Goal: Information Seeking & Learning: Learn about a topic

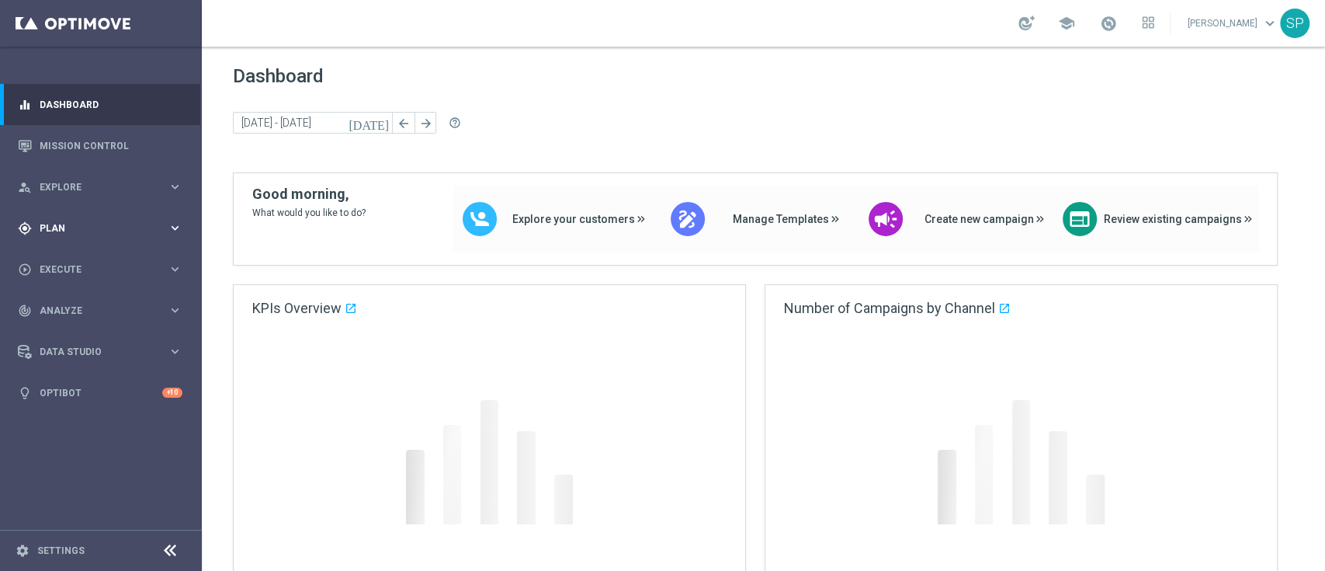
click at [132, 227] on span "Plan" at bounding box center [104, 228] width 128 height 9
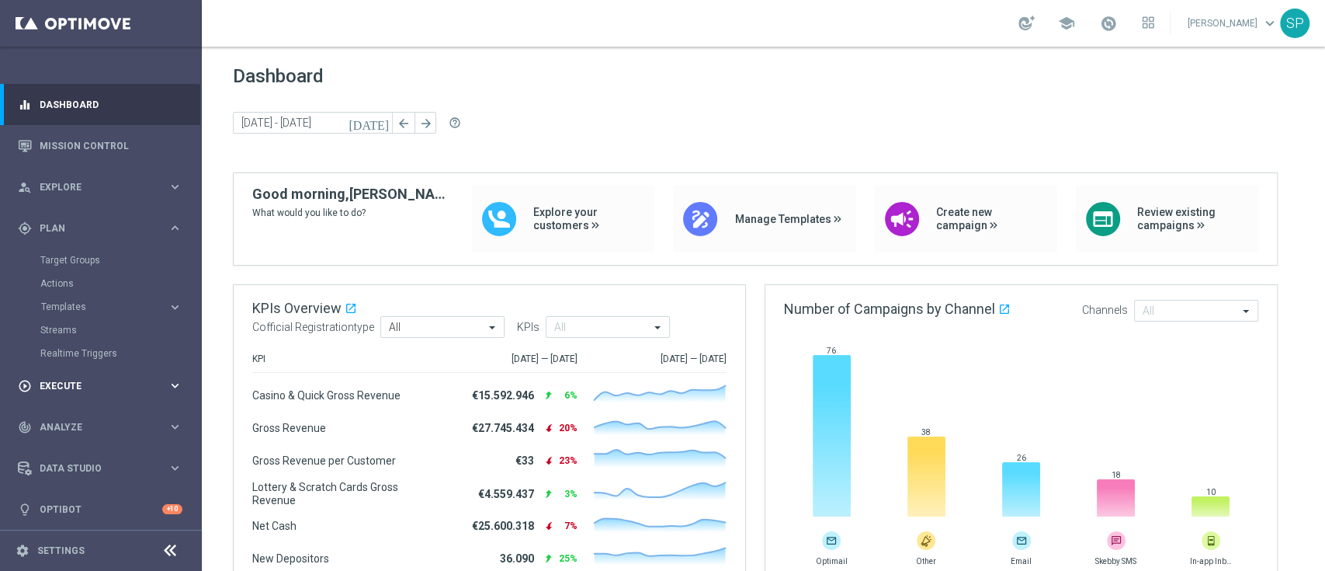
click at [178, 382] on icon "keyboard_arrow_right" at bounding box center [175, 385] width 15 height 15
click at [144, 242] on div "gps_fixed Plan keyboard_arrow_right" at bounding box center [100, 227] width 200 height 41
click at [130, 144] on link "Mission Control" at bounding box center [111, 145] width 143 height 41
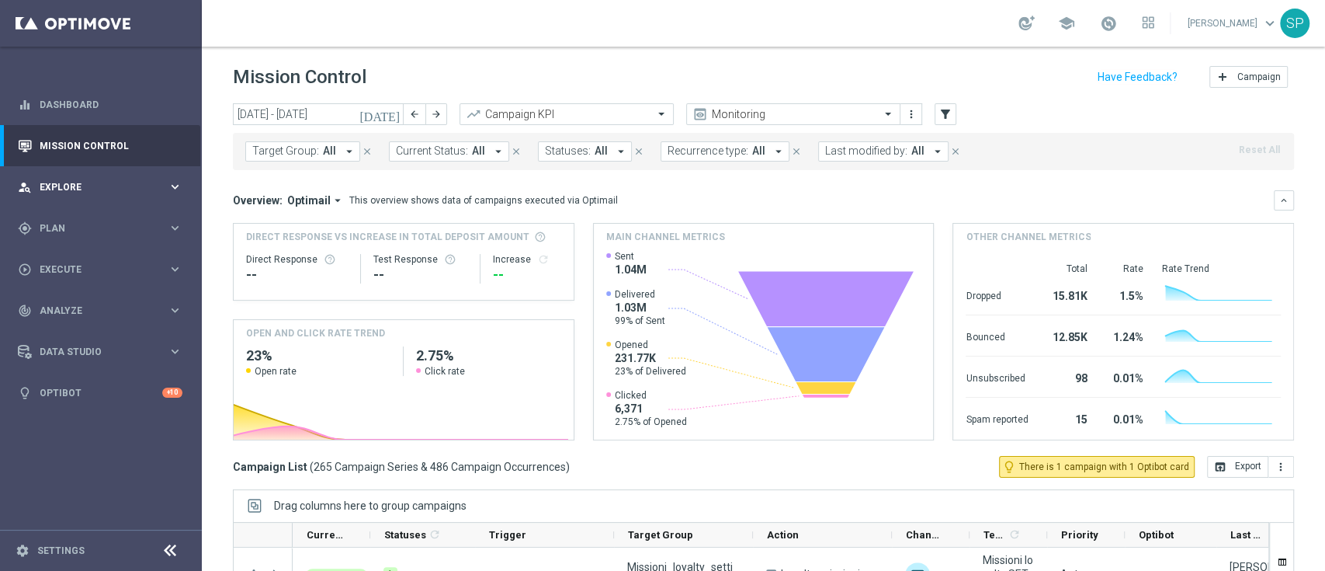
click at [99, 205] on div "person_search Explore keyboard_arrow_right" at bounding box center [100, 186] width 200 height 41
click at [825, 155] on span "Last modified by:" at bounding box center [866, 150] width 82 height 13
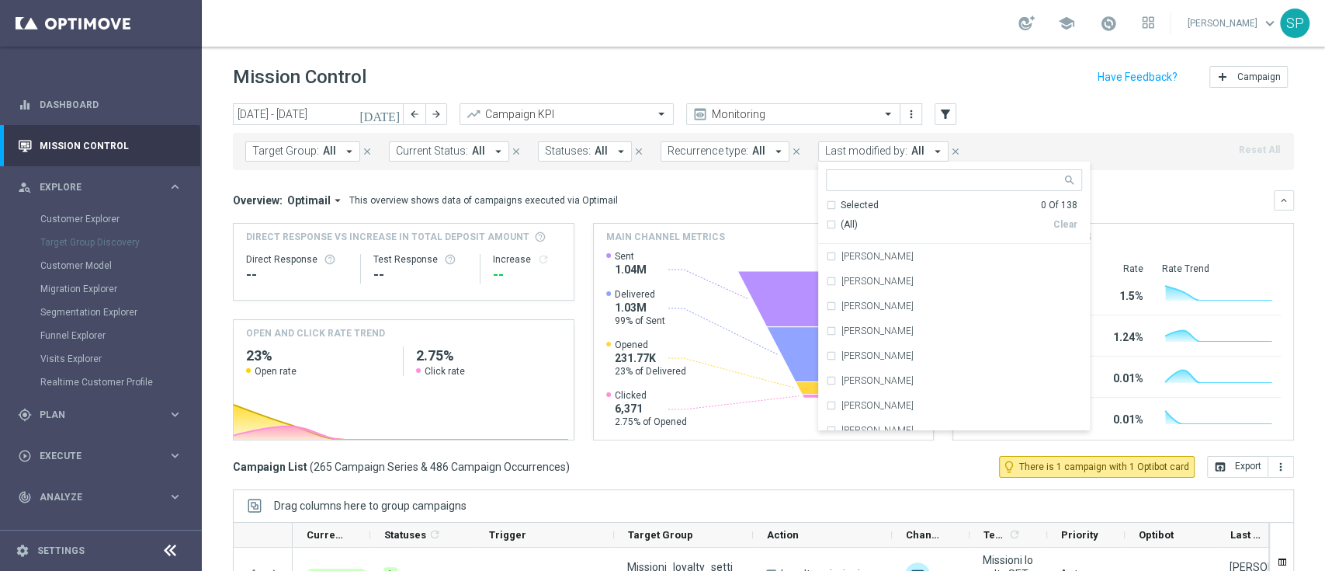
click at [400, 113] on icon "[DATE]" at bounding box center [381, 114] width 42 height 14
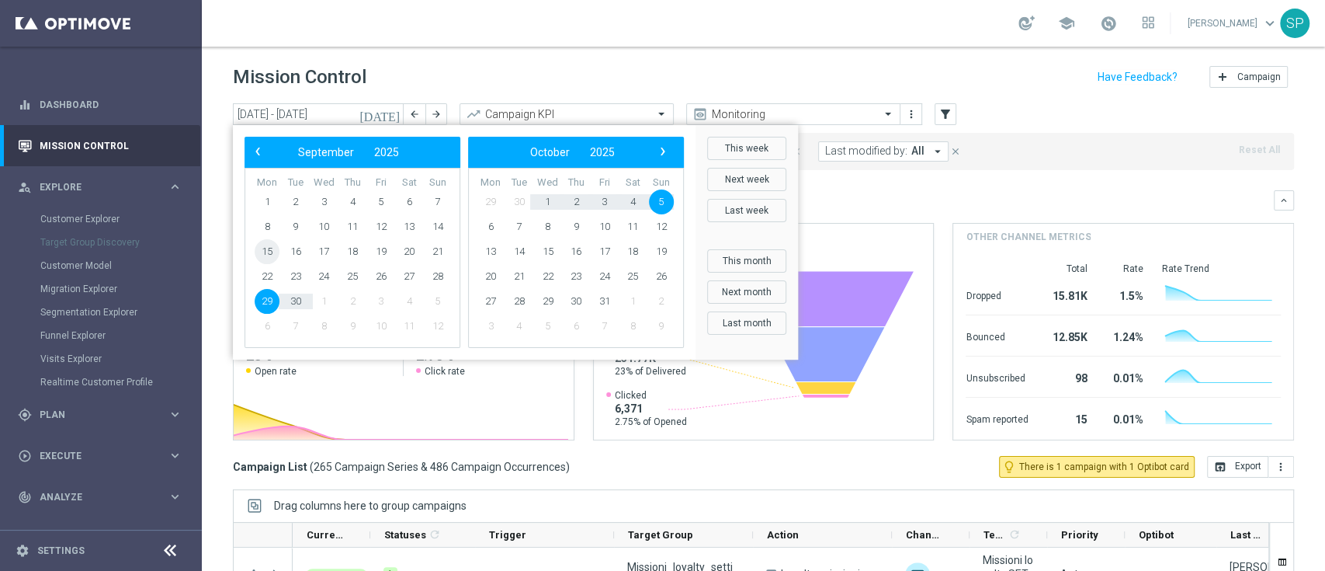
click at [270, 255] on span "15" at bounding box center [267, 251] width 25 height 25
click at [437, 252] on span "21" at bounding box center [438, 251] width 25 height 25
type input "[DATE] - [DATE]"
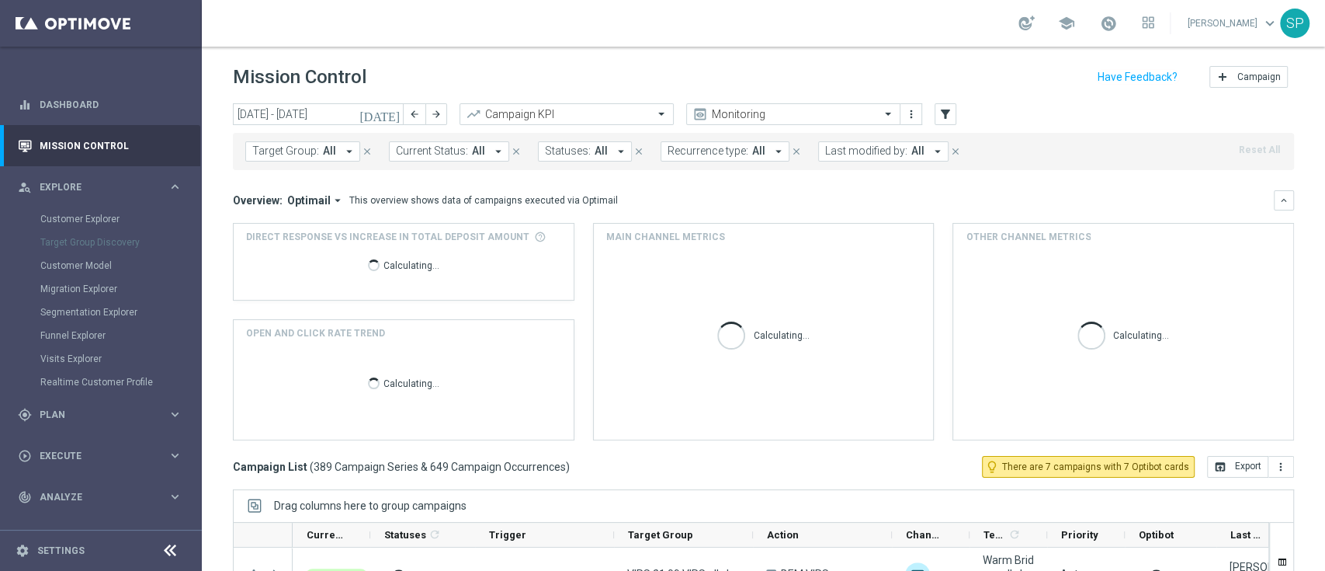
click at [394, 120] on icon "[DATE]" at bounding box center [381, 114] width 42 height 14
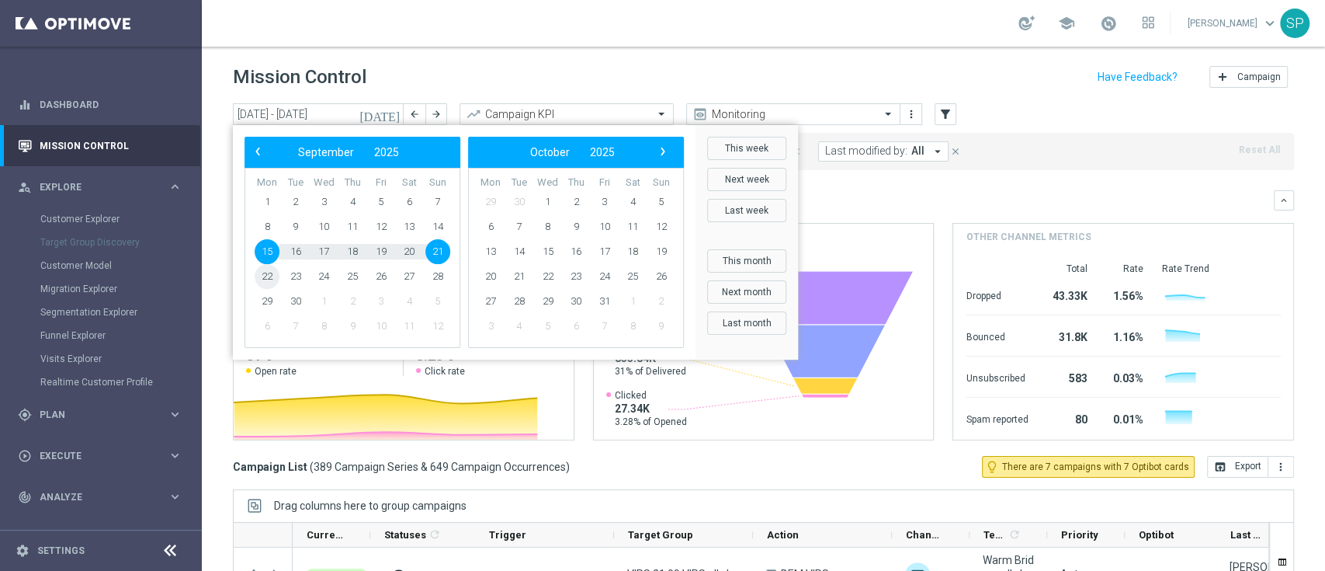
click at [272, 273] on span "22" at bounding box center [267, 276] width 25 height 25
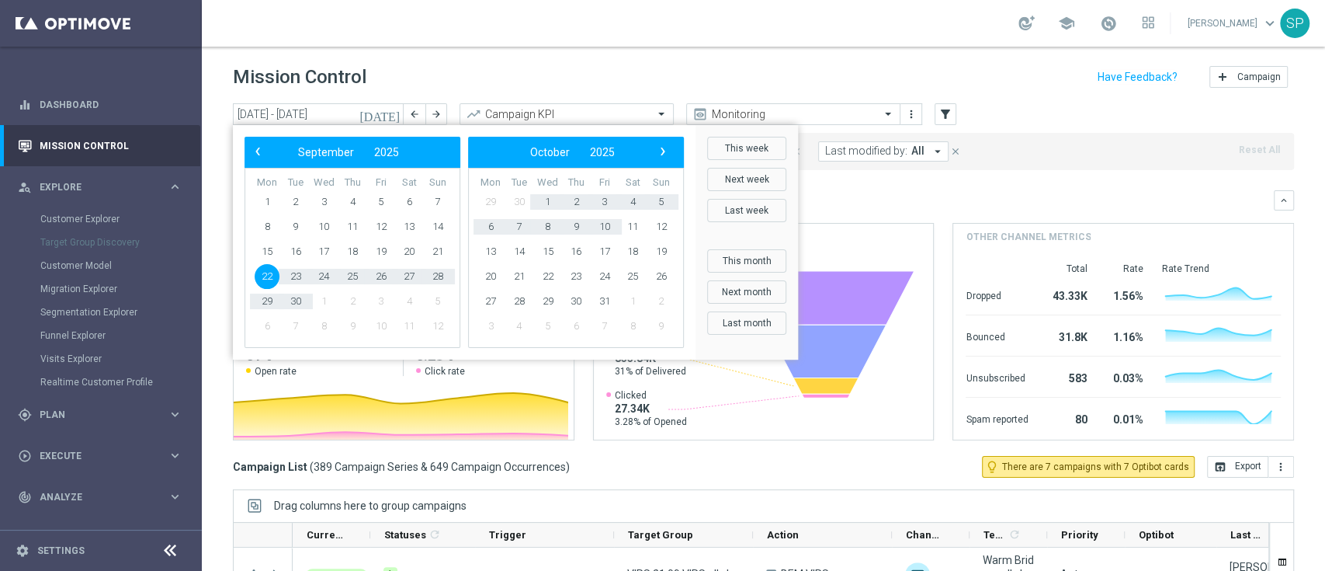
click at [1032, 123] on div "[DATE] [DATE] - [DATE] arrow_back arrow_forward Campaign KPI trending_up Monito…" at bounding box center [763, 114] width 1061 height 23
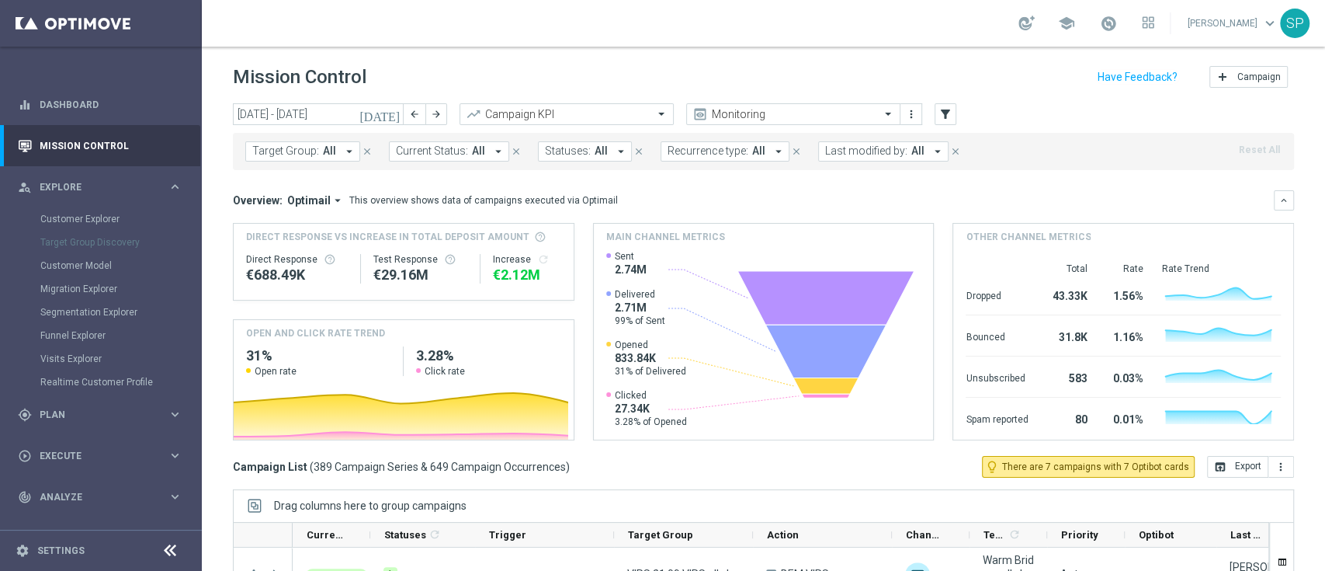
click at [917, 154] on button "Last modified by: All arrow_drop_down" at bounding box center [883, 151] width 130 height 20
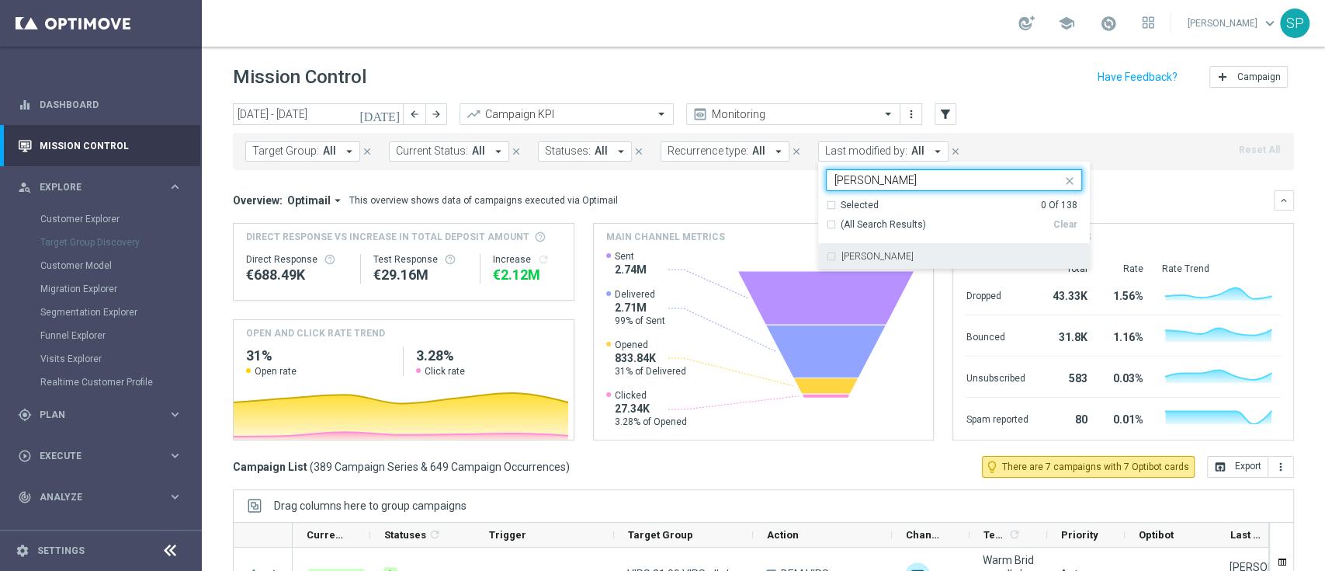
click at [876, 250] on div "[PERSON_NAME]" at bounding box center [954, 256] width 256 height 25
type input "[PERSON_NAME]"
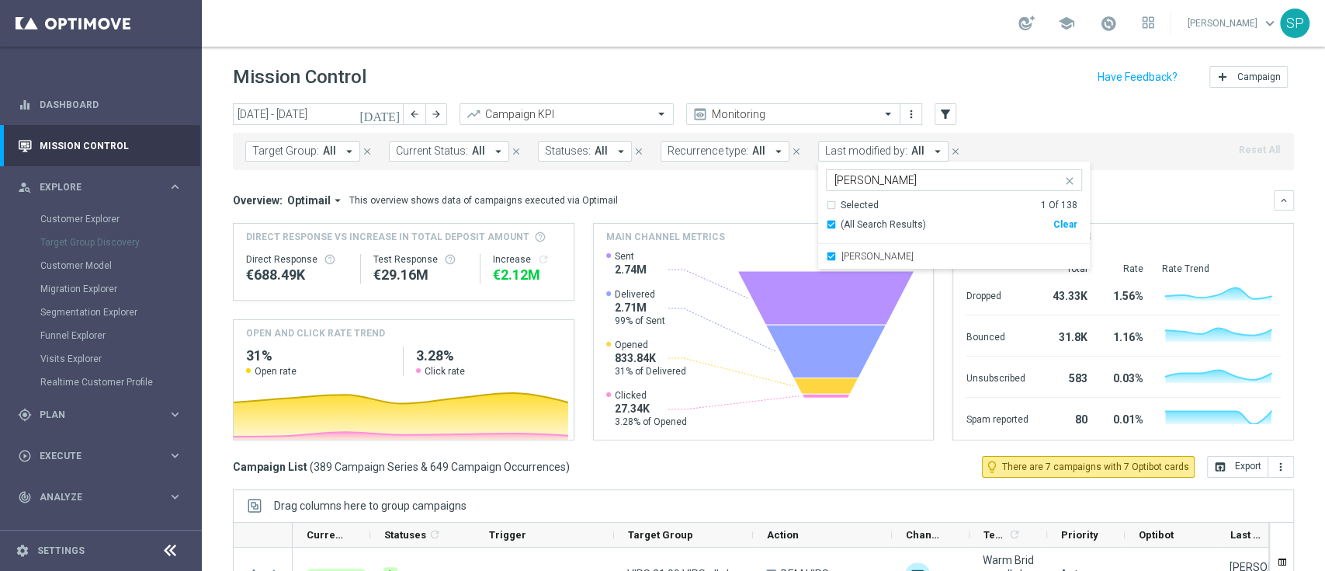
click at [997, 65] on div "Mission Control add Campaign" at bounding box center [763, 77] width 1061 height 30
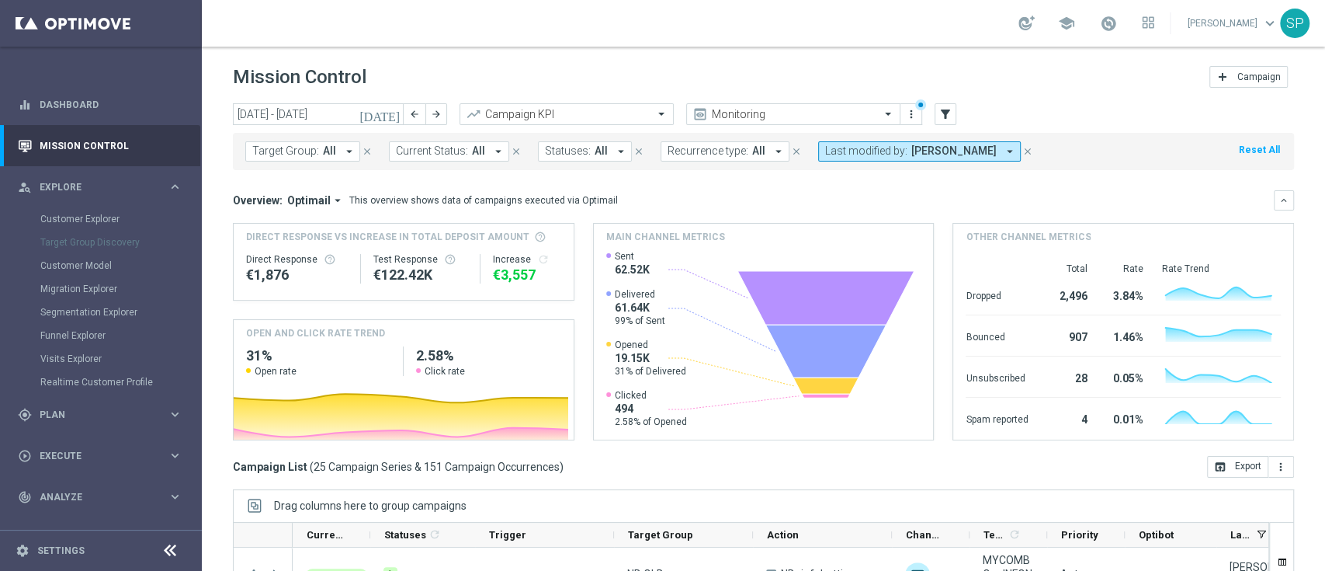
scroll to position [205, 0]
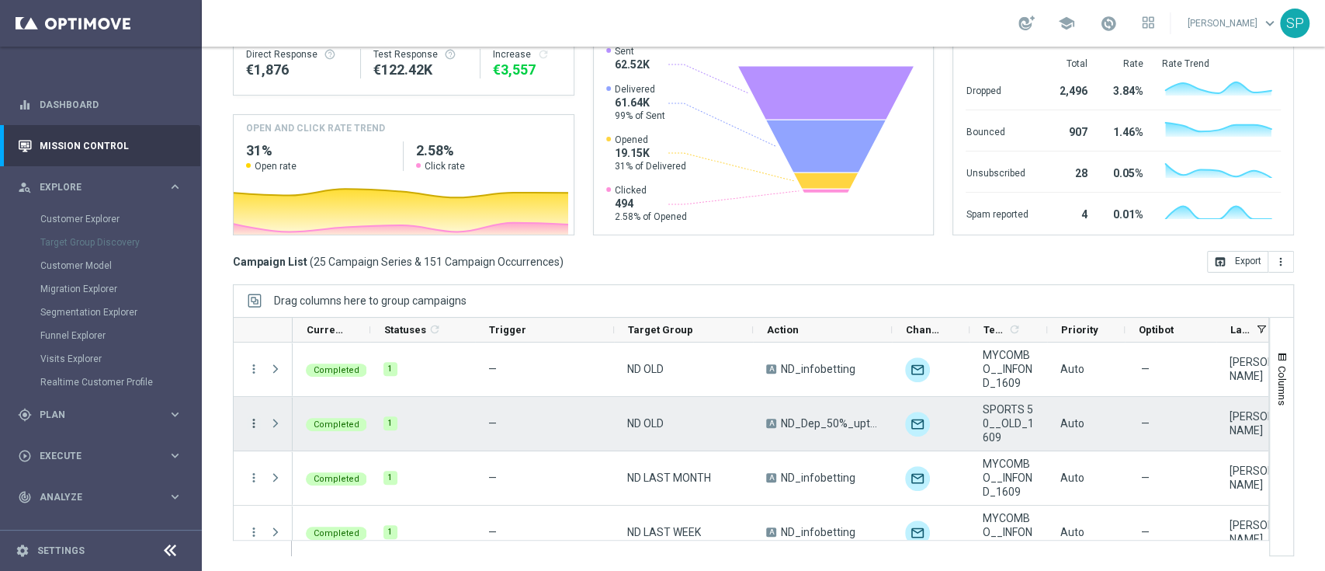
click at [247, 422] on icon "more_vert" at bounding box center [254, 423] width 14 height 14
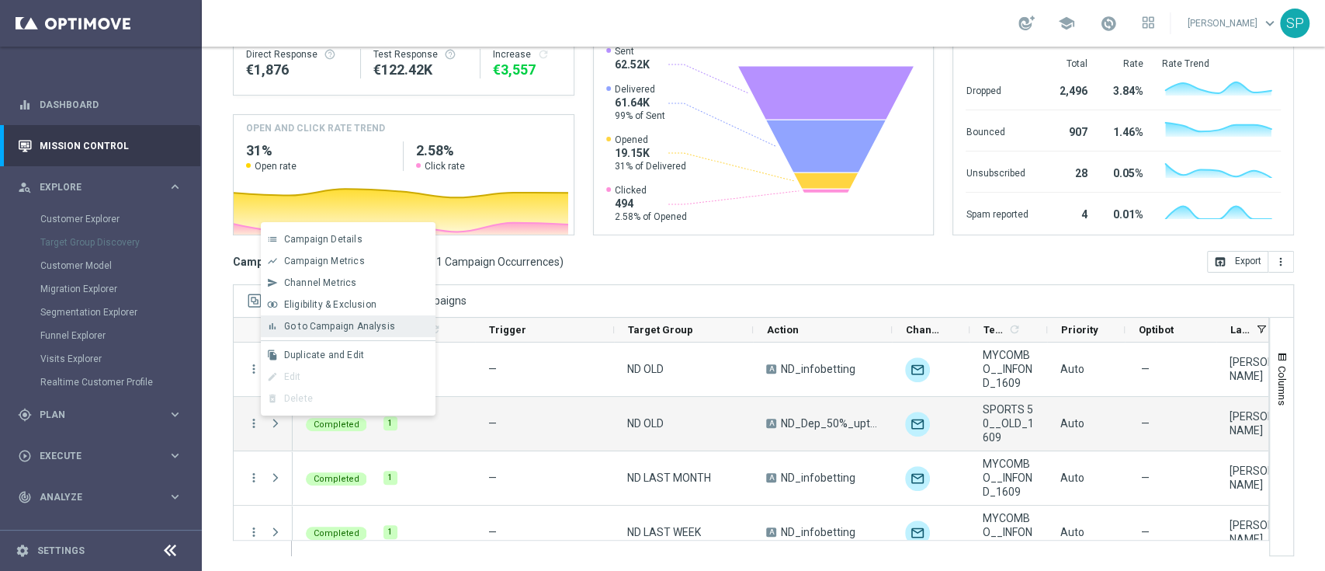
click at [360, 327] on span "Go to Campaign Analysis" at bounding box center [339, 326] width 111 height 11
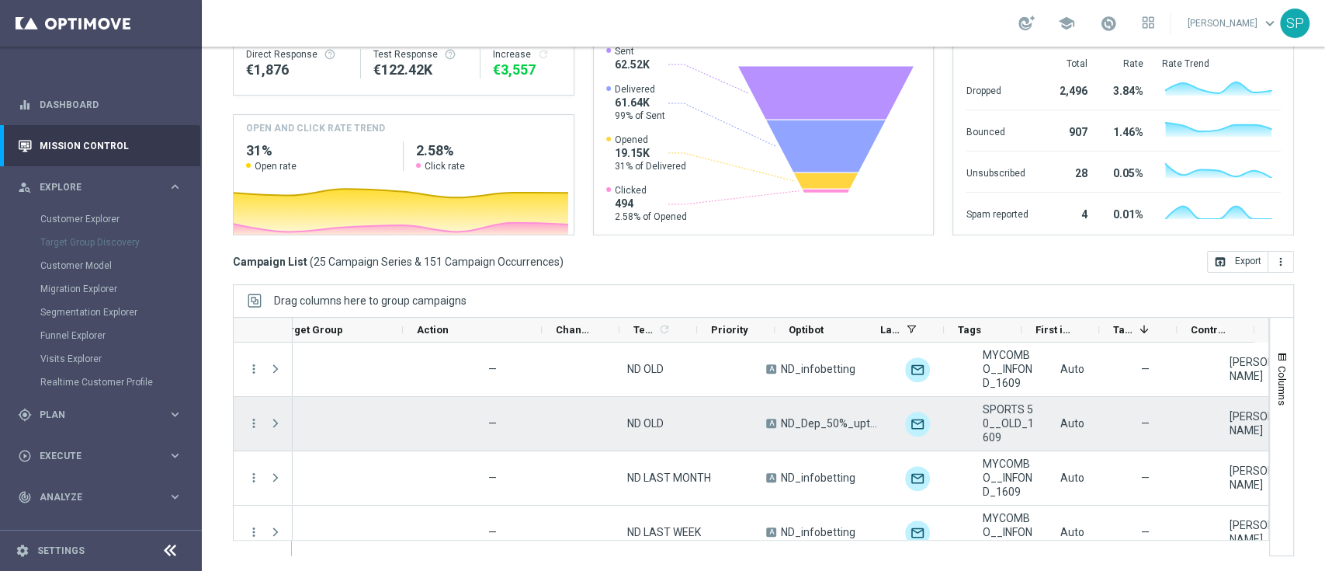
scroll to position [0, 366]
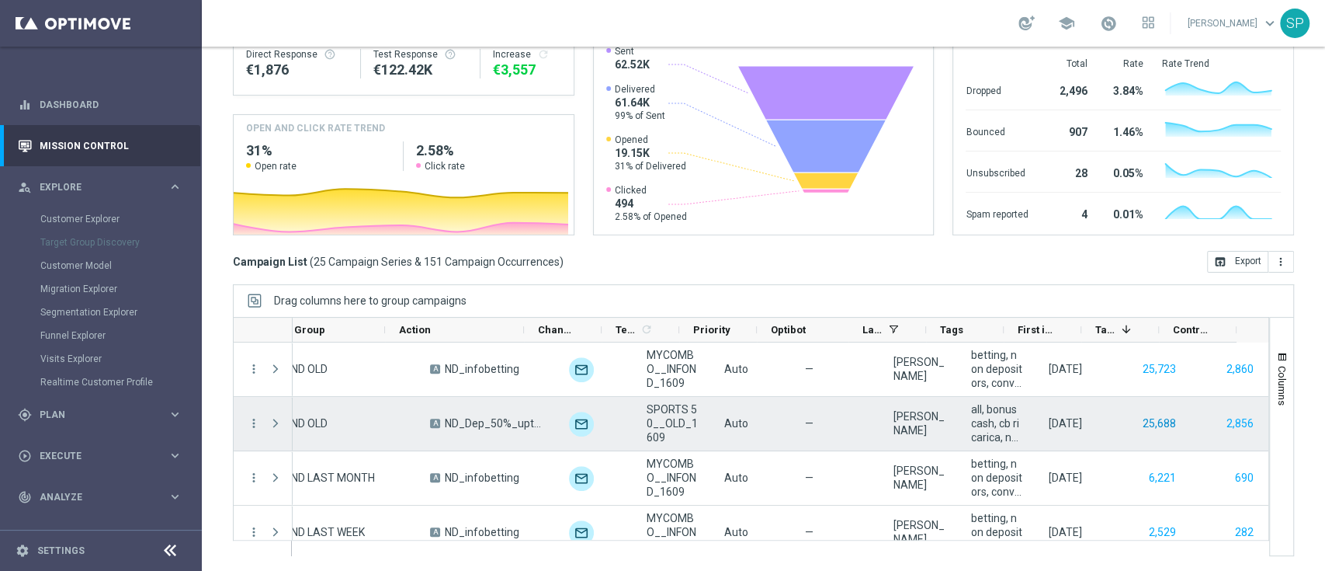
click at [1127, 413] on div "25,688" at bounding box center [1152, 424] width 78 height 54
click at [1141, 429] on button "25,688" at bounding box center [1159, 423] width 36 height 19
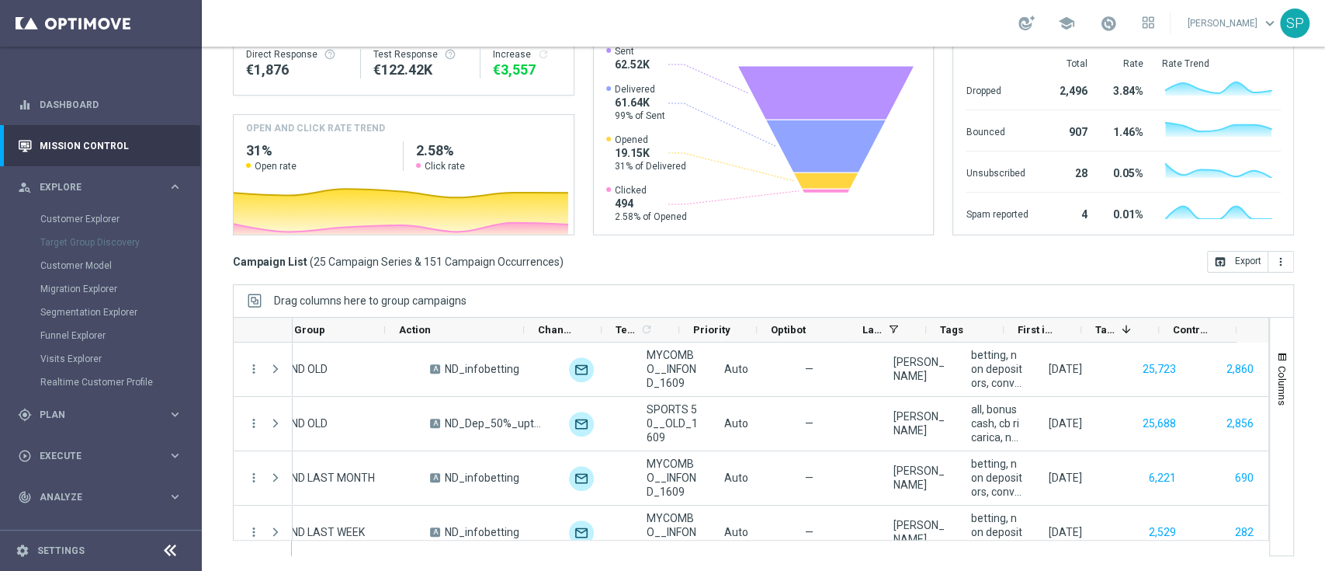
scroll to position [0, 0]
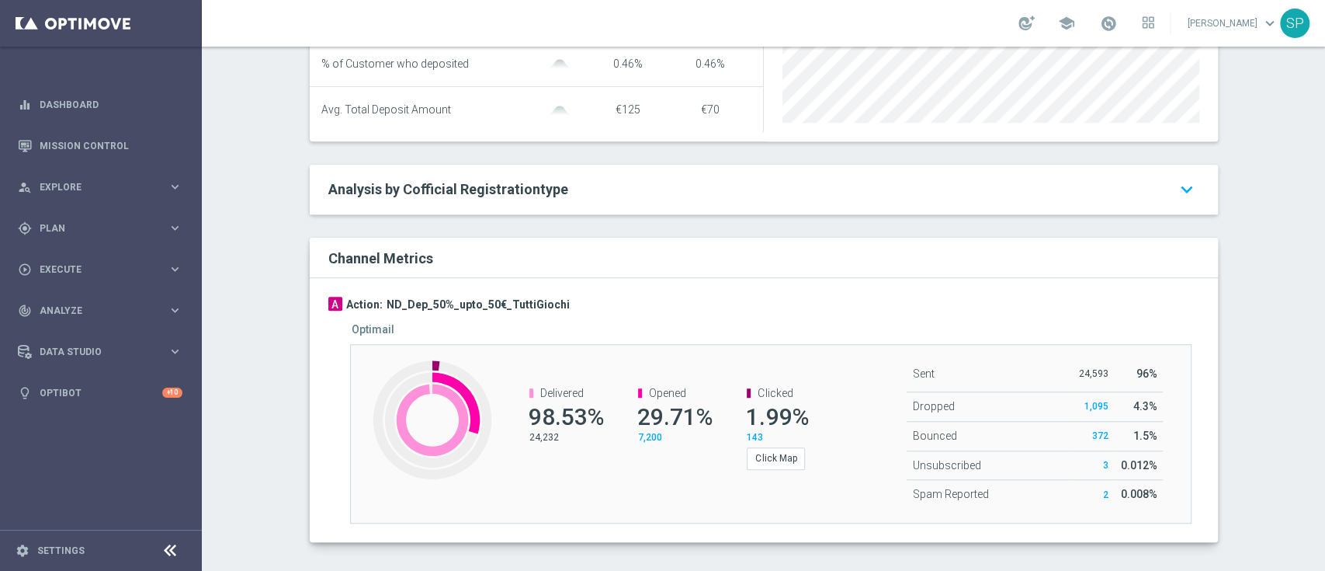
scroll to position [561, 0]
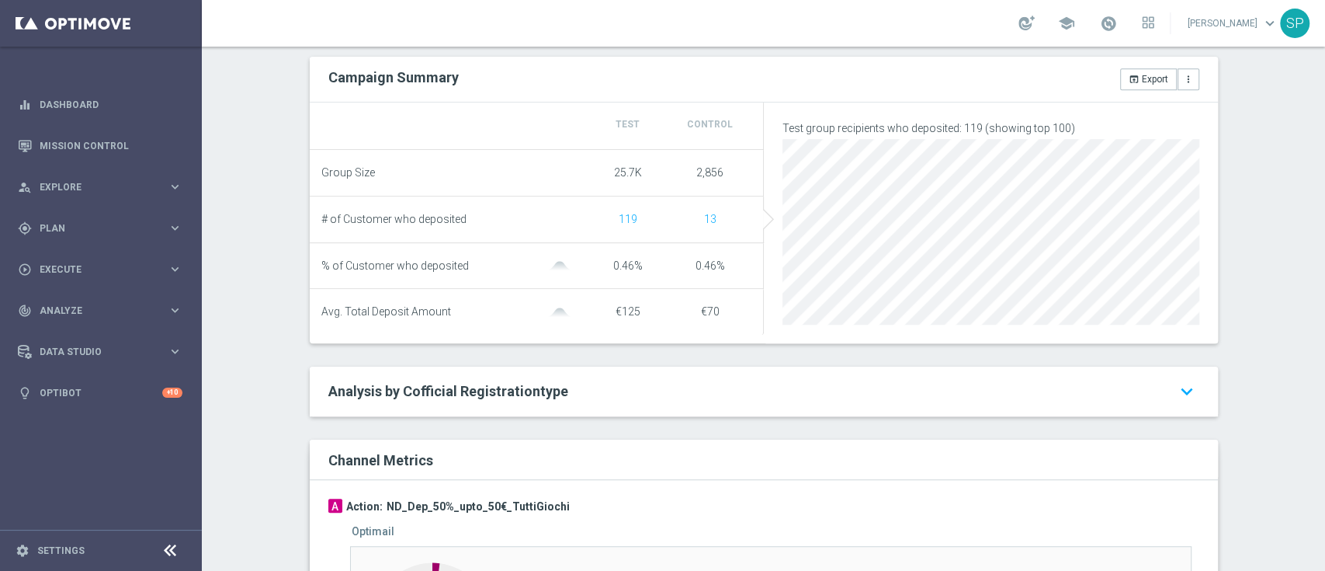
click at [629, 213] on div "119" at bounding box center [628, 219] width 82 height 13
click at [625, 216] on span "119" at bounding box center [628, 219] width 19 height 12
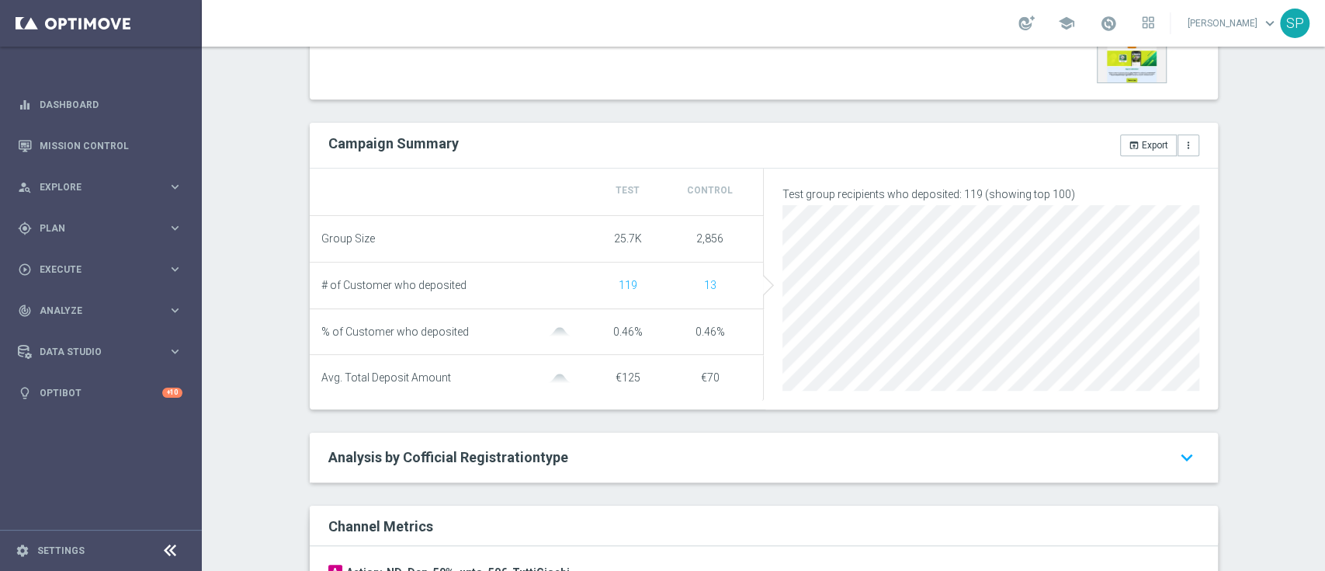
scroll to position [496, 0]
click at [1130, 140] on icon "open_in_browser" at bounding box center [1134, 144] width 11 height 11
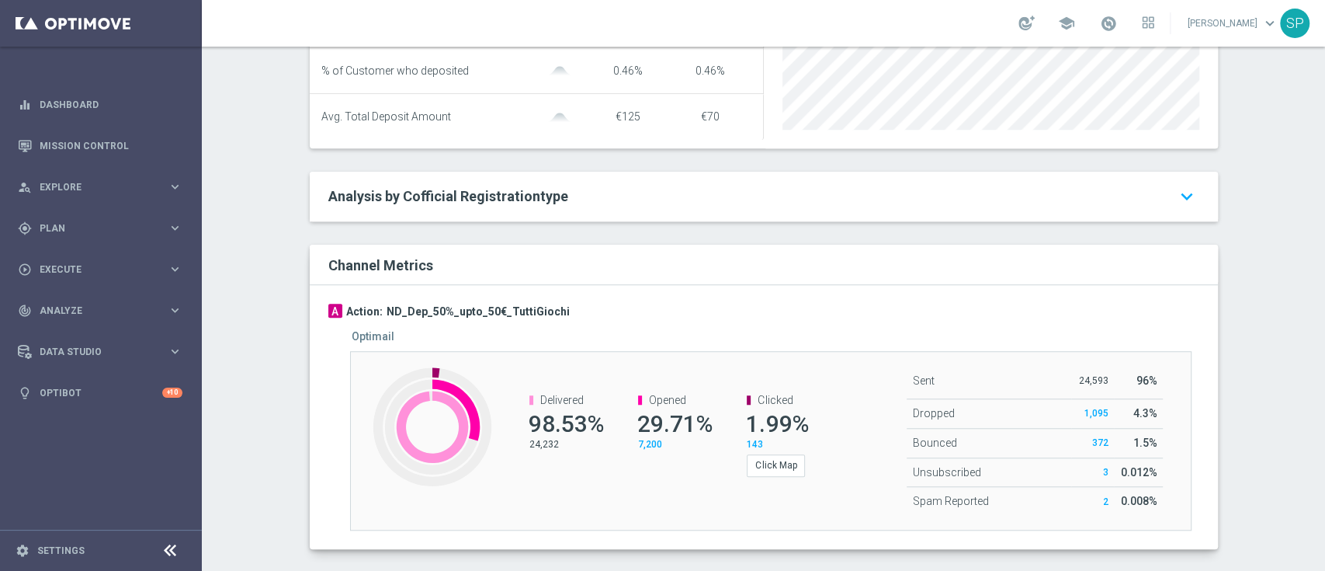
scroll to position [780, 0]
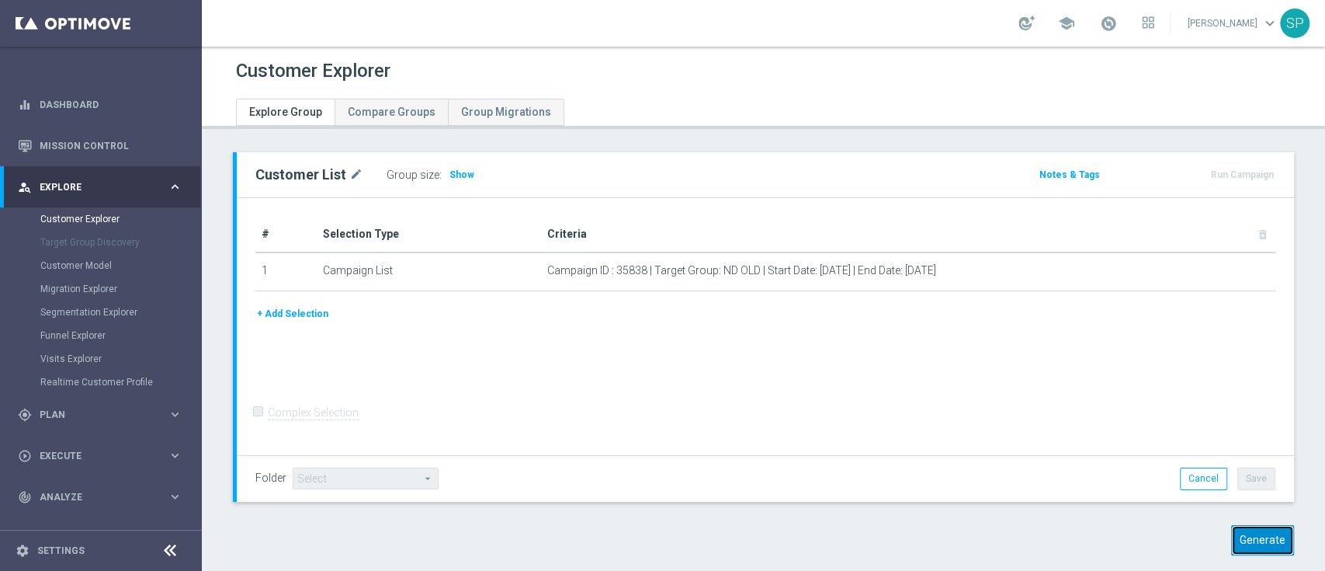
click at [1240, 546] on button "Generate" at bounding box center [1262, 540] width 63 height 30
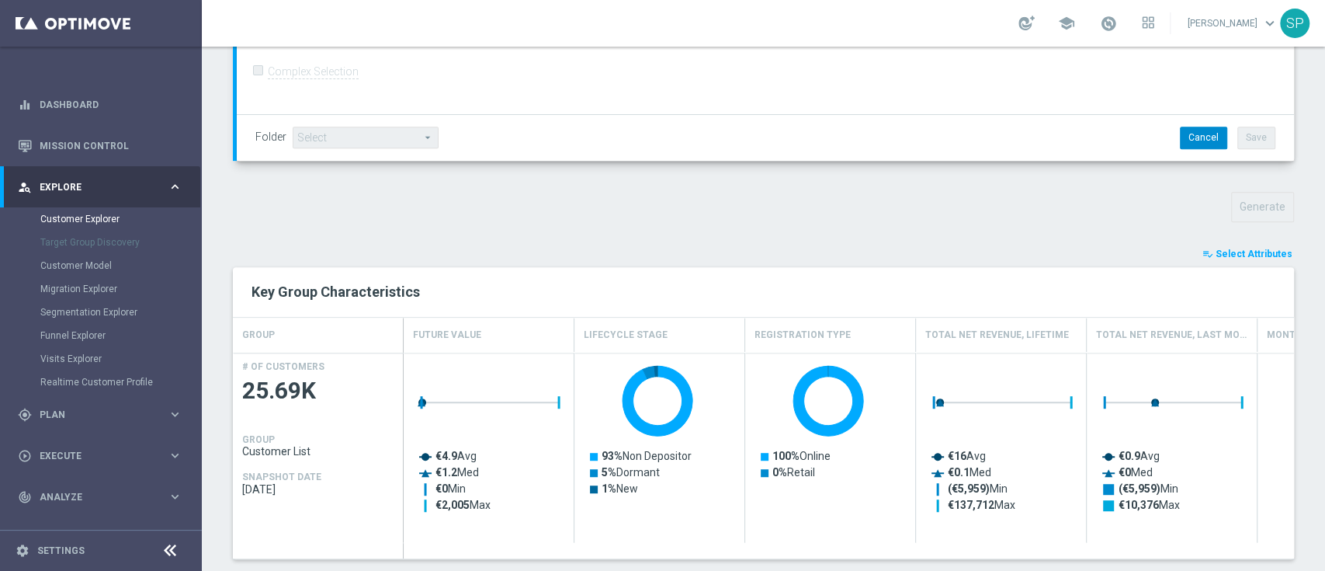
scroll to position [432, 0]
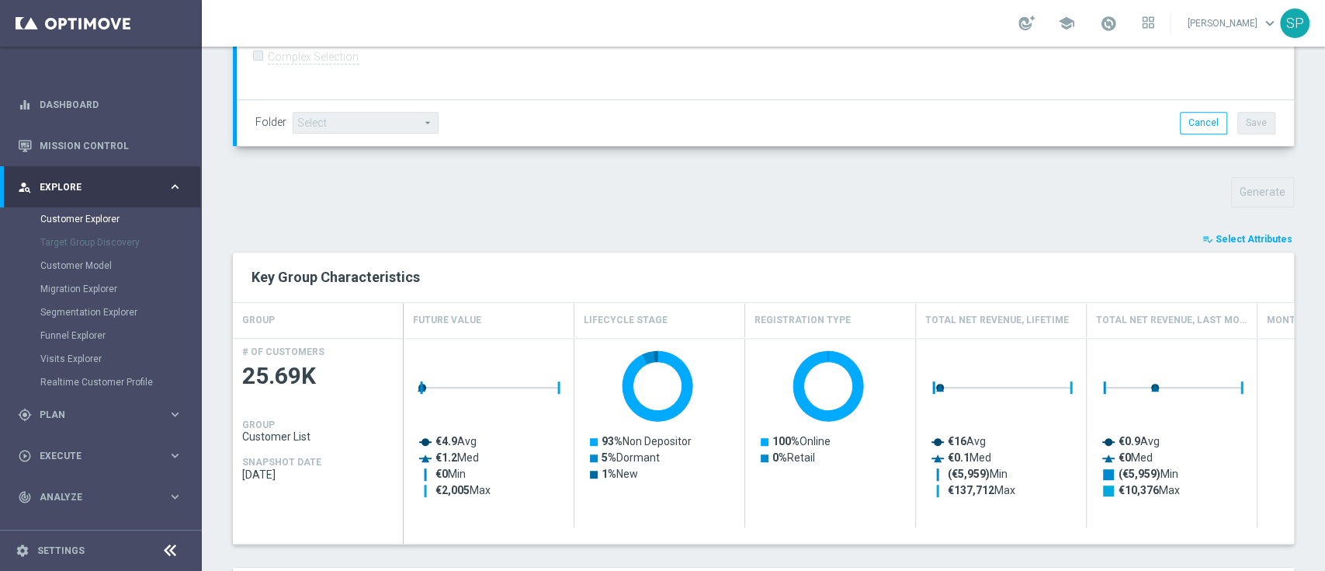
click at [1249, 238] on span "Select Attributes" at bounding box center [1254, 239] width 77 height 11
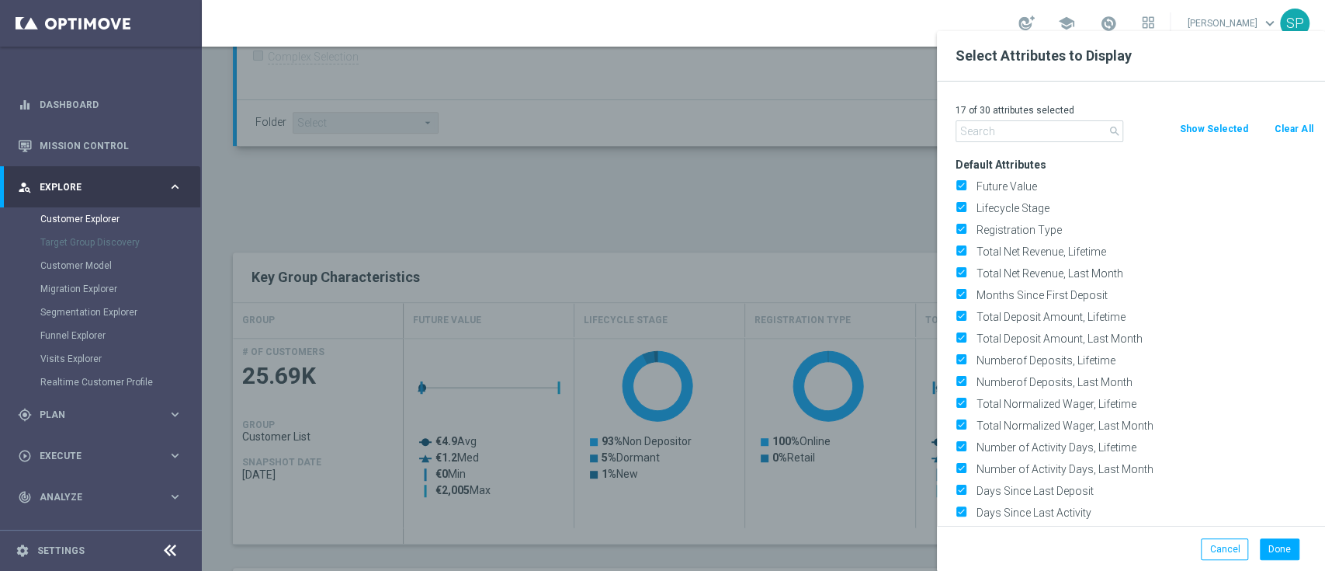
click at [1281, 137] on div "search Clear All Show Selected" at bounding box center [1134, 131] width 381 height 22
click at [1003, 128] on input "text" at bounding box center [1040, 131] width 168 height 22
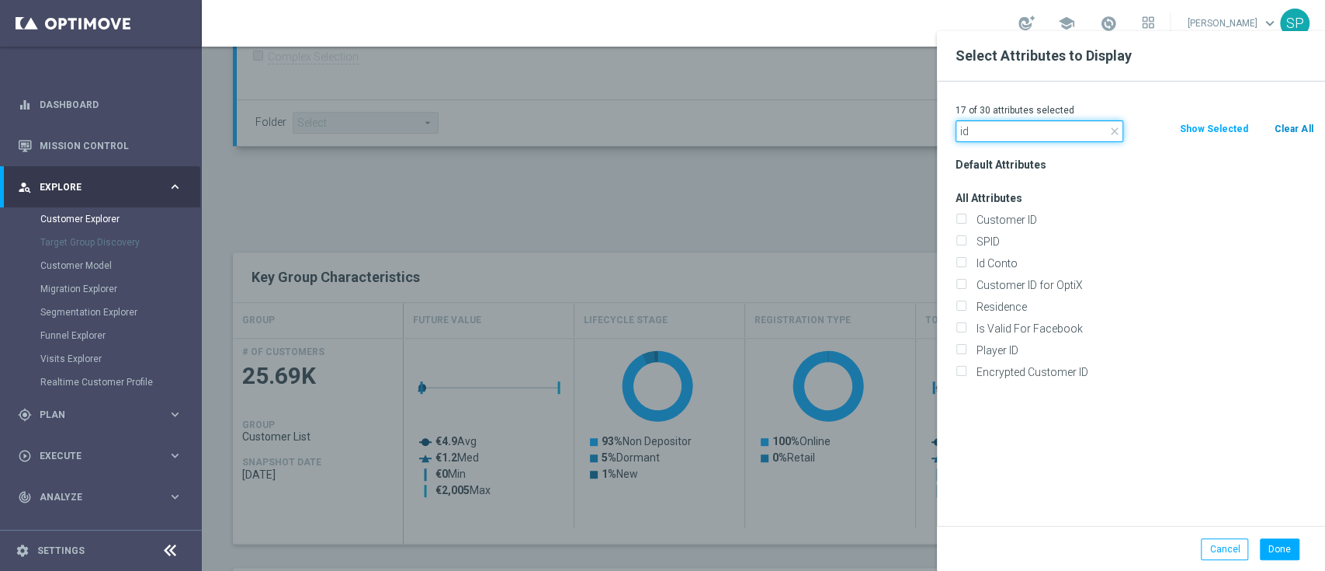
type input "id"
click at [1287, 126] on button "Clear All" at bounding box center [1293, 128] width 41 height 17
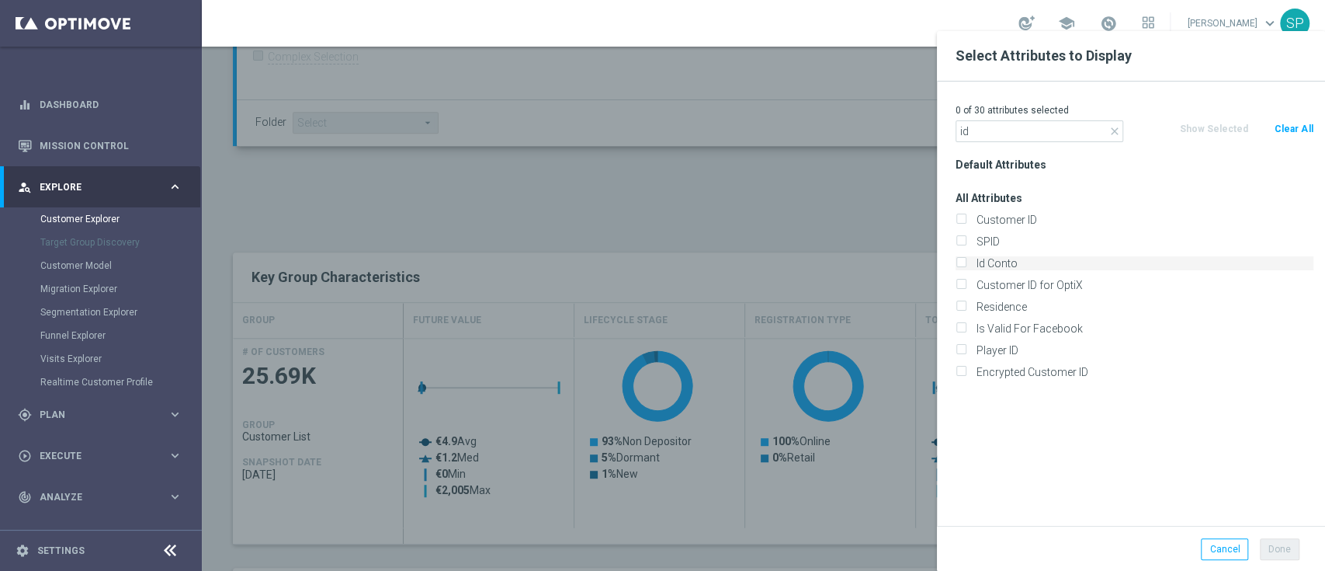
click at [1011, 264] on label "Id Conto" at bounding box center [1142, 263] width 342 height 14
click at [966, 264] on input "Id Conto" at bounding box center [961, 265] width 10 height 10
checkbox input "true"
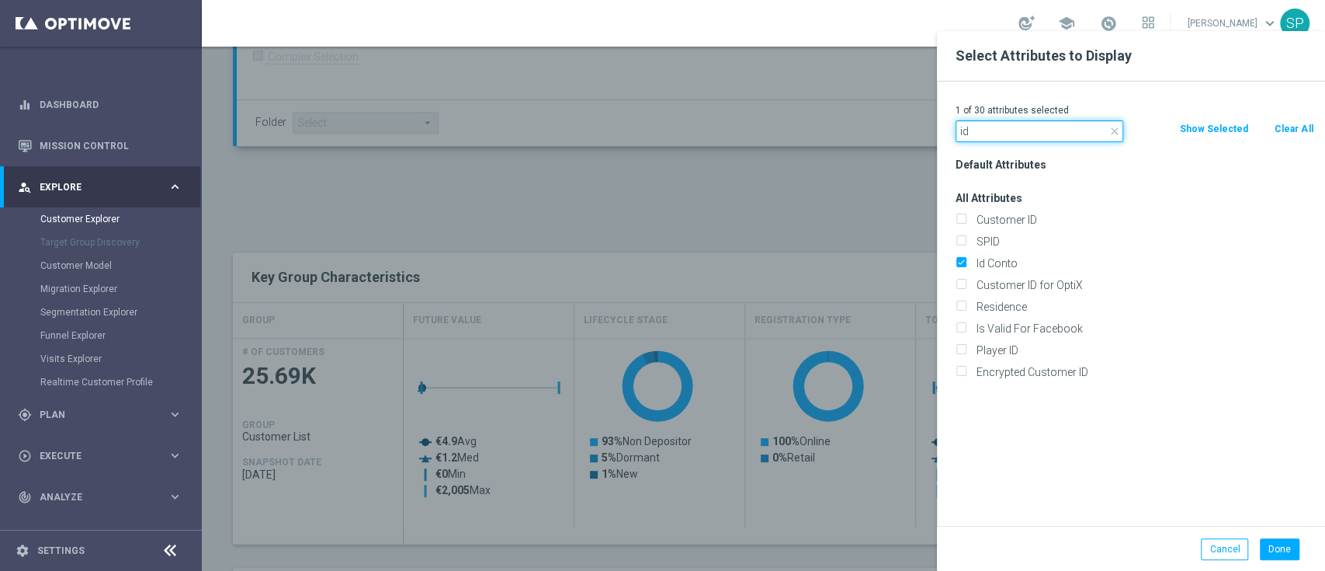
drag, startPoint x: 1026, startPoint y: 128, endPoint x: 709, endPoint y: 121, distance: 316.9
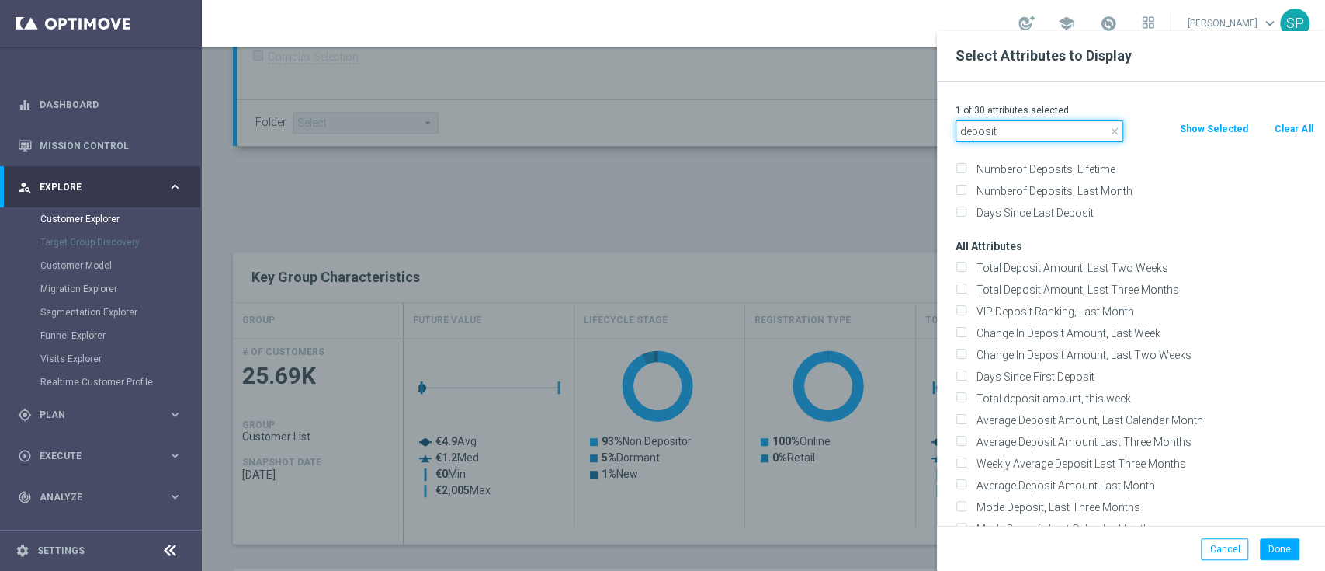
scroll to position [84, 0]
type input "deposit"
click at [1086, 342] on div "Change In Deposit Amount, Last Two Weeks" at bounding box center [1134, 353] width 381 height 22
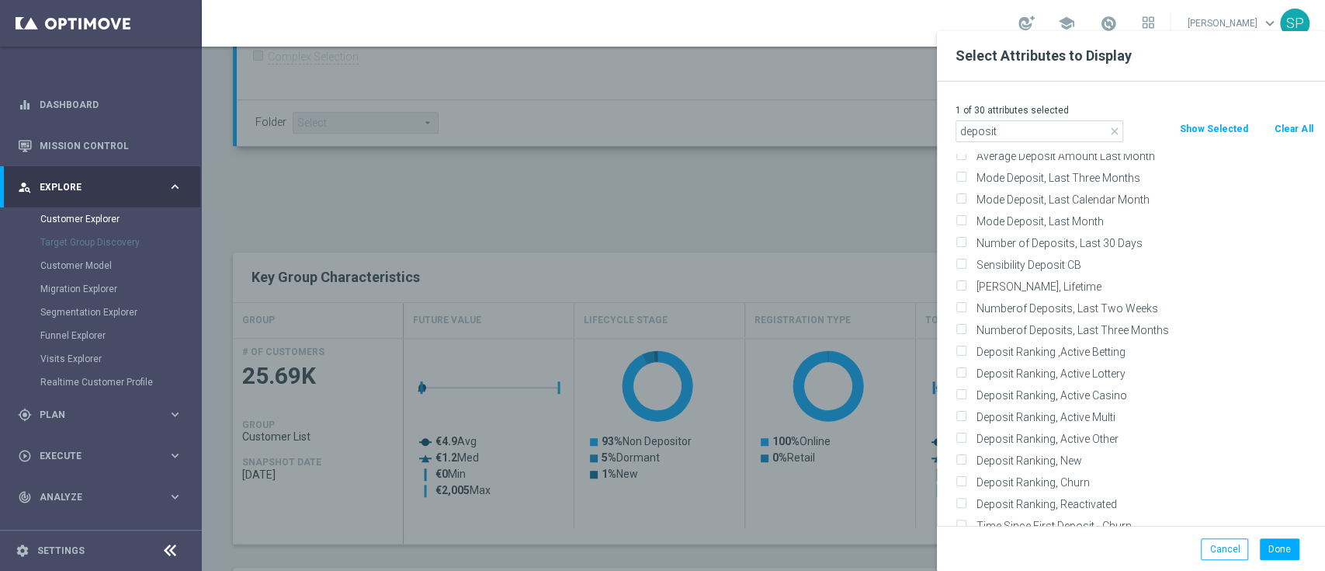
scroll to position [542, 0]
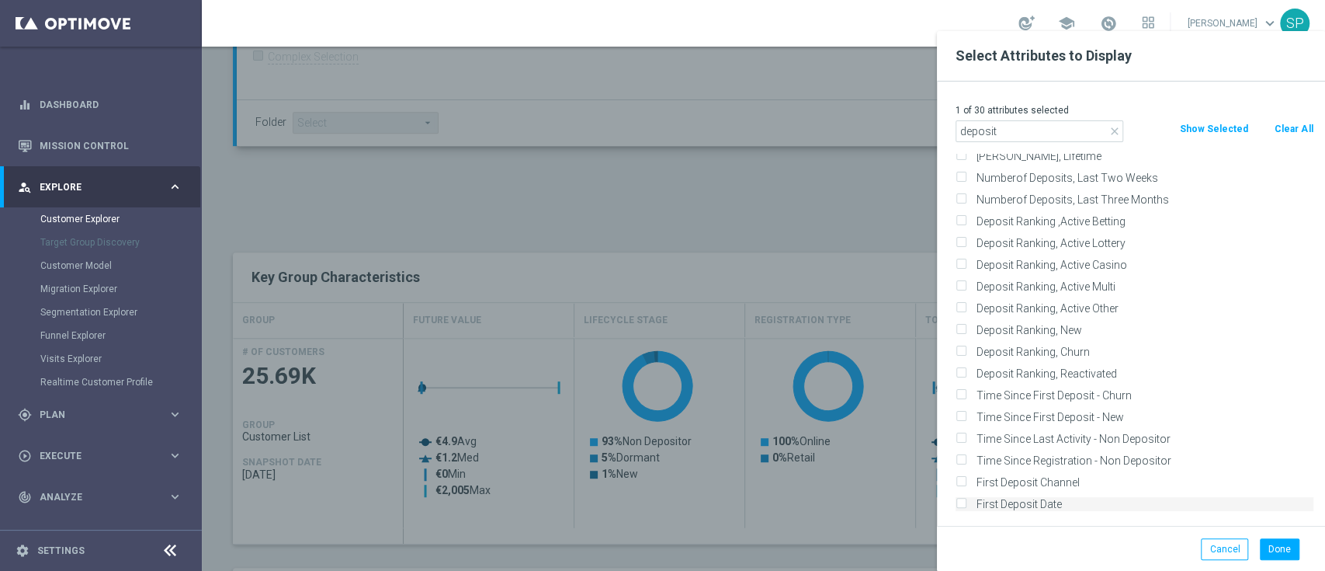
click at [968, 499] on div "First Deposit Date" at bounding box center [1135, 504] width 358 height 14
click at [961, 501] on input "First Deposit Date" at bounding box center [961, 506] width 10 height 10
checkbox input "true"
click at [1032, 132] on input "deposit" at bounding box center [1040, 131] width 168 height 22
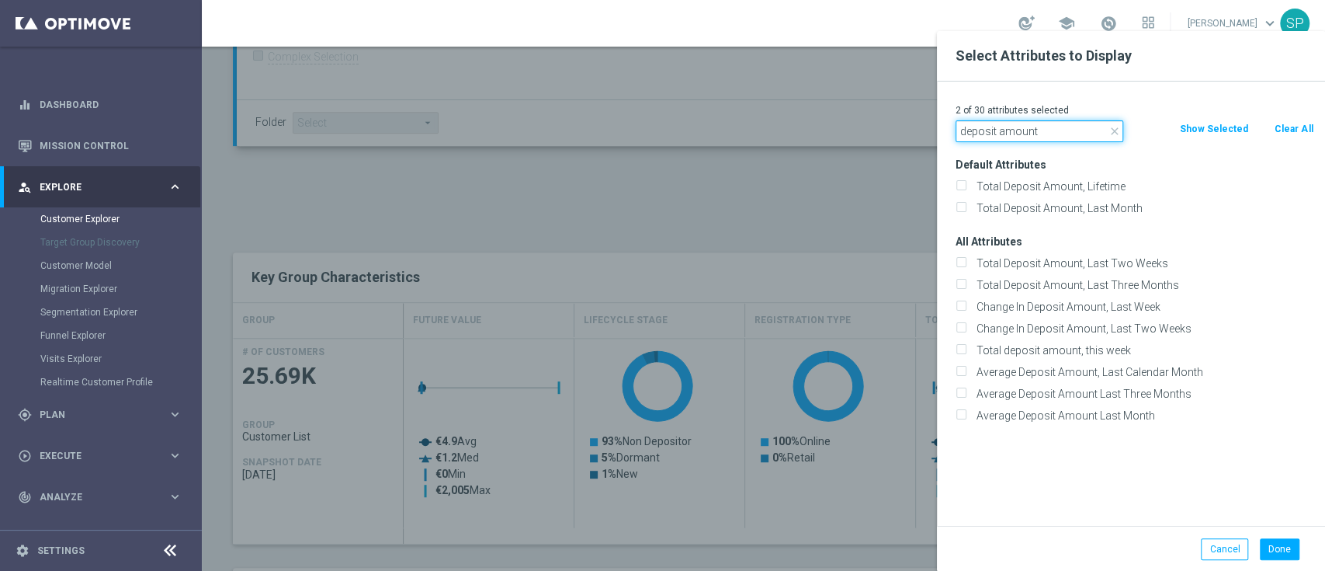
scroll to position [0, 0]
type input "deposit amount"
click at [1273, 542] on button "Done" at bounding box center [1280, 549] width 40 height 22
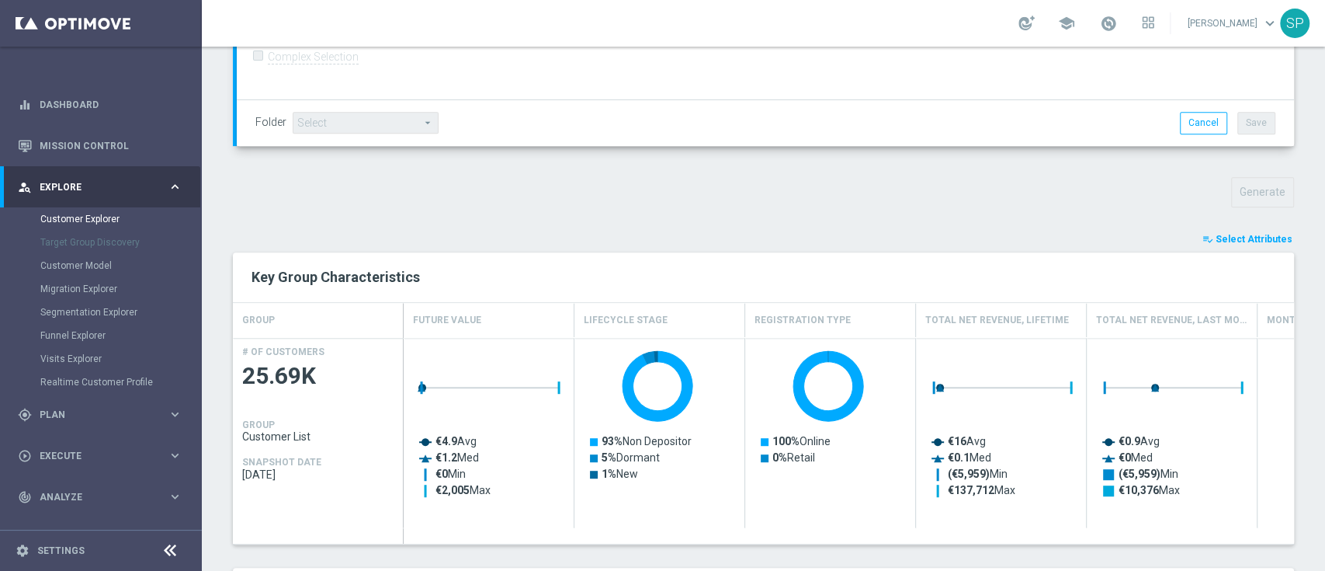
type input "Search"
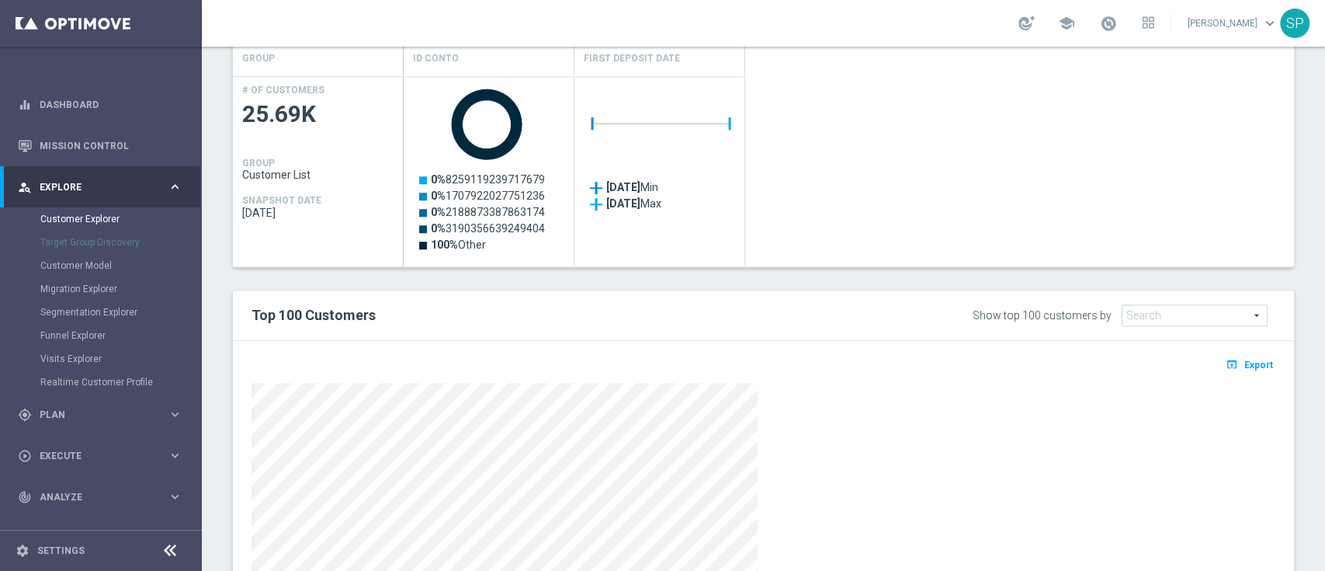
scroll to position [880, 0]
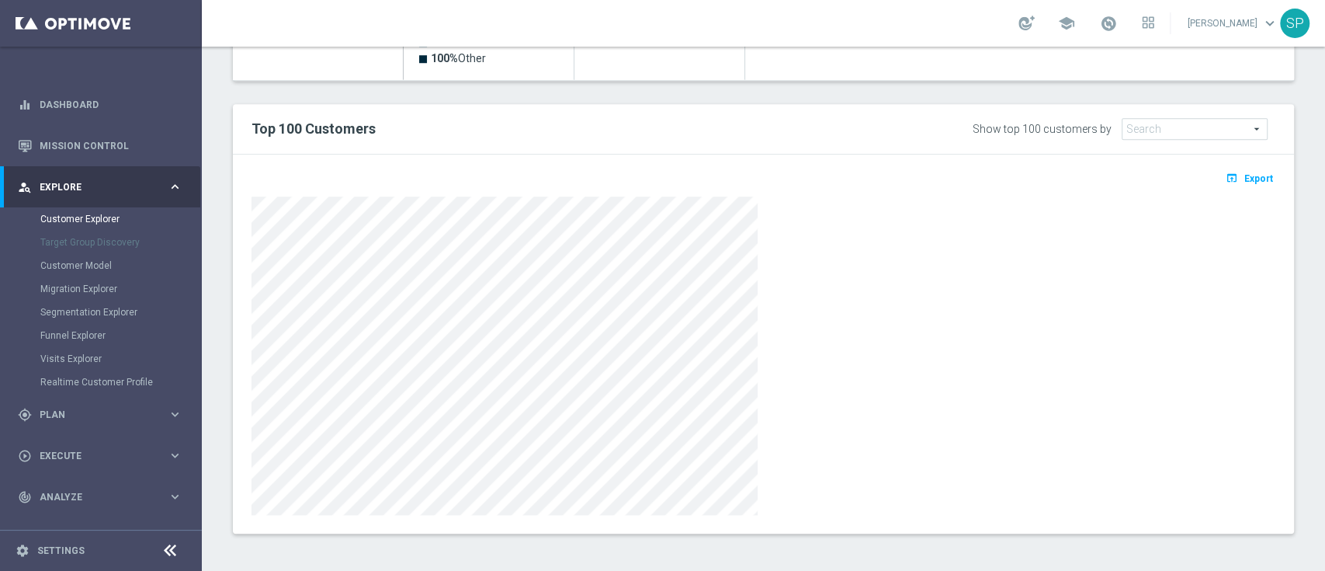
click at [1075, 253] on div at bounding box center [764, 355] width 1024 height 318
click at [1245, 177] on span "Export" at bounding box center [1259, 178] width 29 height 11
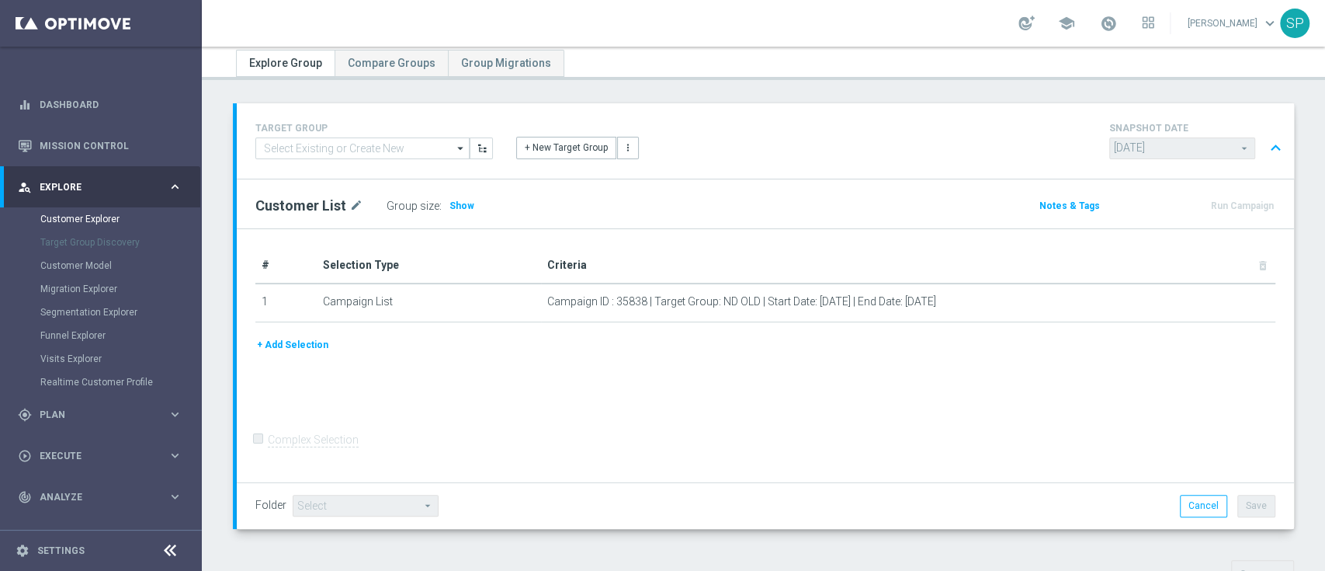
scroll to position [56, 0]
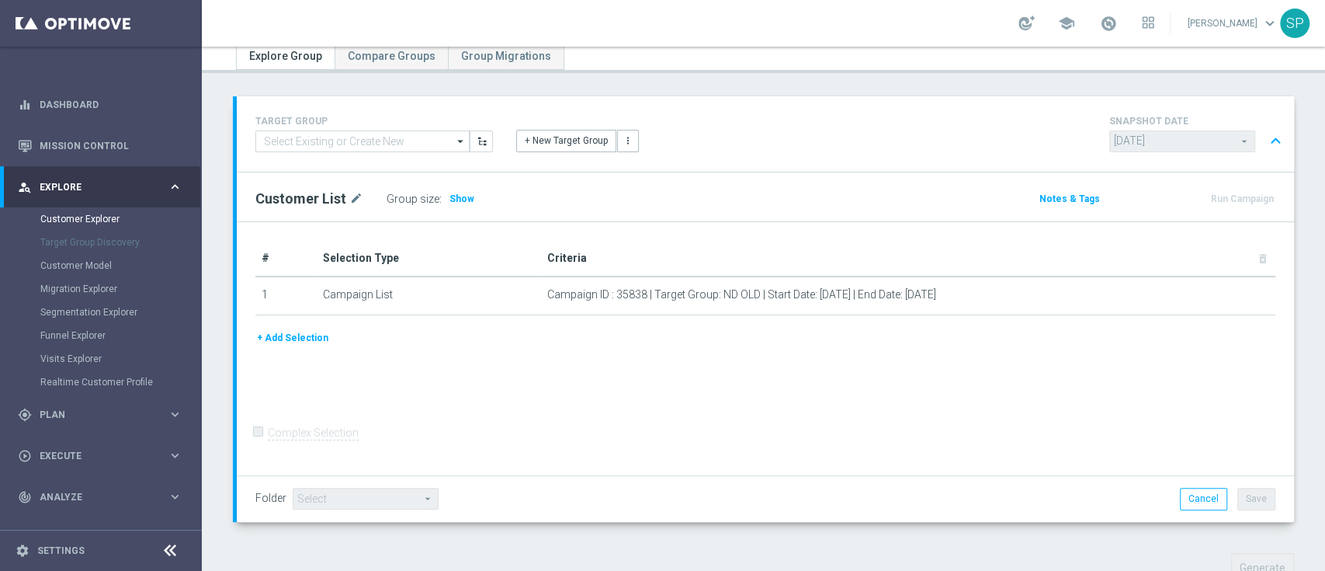
click at [1202, 151] on span "2025-09-28 2025-09-28 arrow_drop_down search" at bounding box center [1183, 143] width 146 height 26
click at [1217, 146] on opti-search-list "2025-09-28 2025-09-28 arrow_drop_down search" at bounding box center [1183, 141] width 146 height 11
click at [1117, 23] on span at bounding box center [1108, 23] width 17 height 17
click at [881, 423] on div "# Selection Type Criteria delete_forever 1 Campaign List Campaign ID : 35838 | …" at bounding box center [766, 349] width 1058 height 254
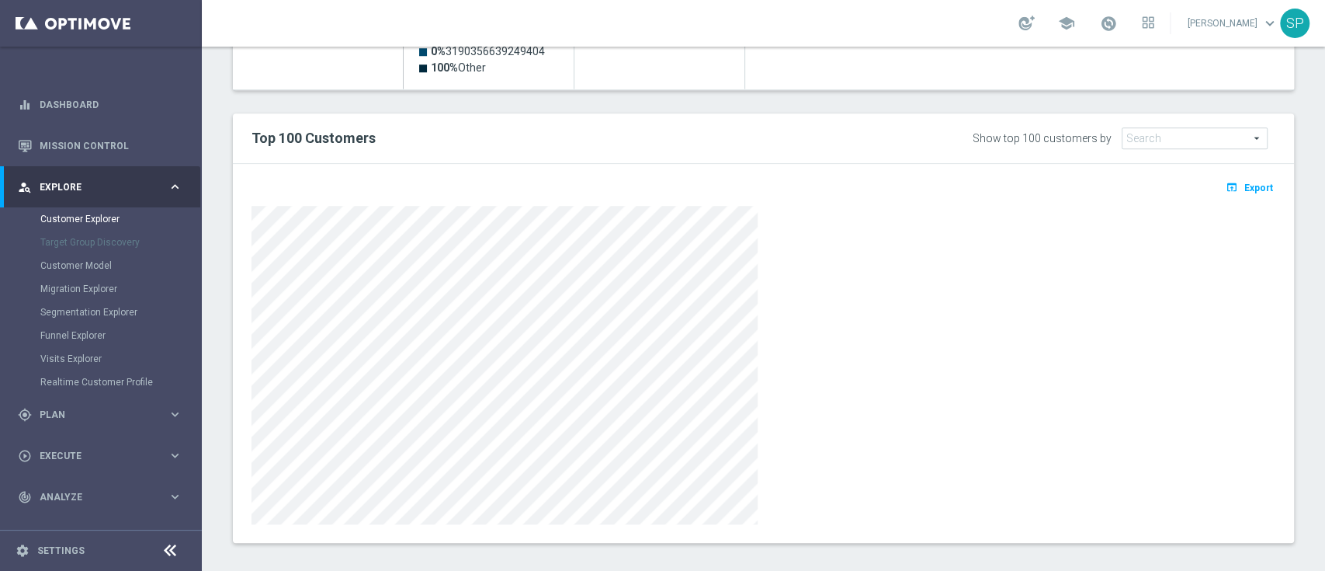
scroll to position [880, 0]
